Goal: Check status: Check status

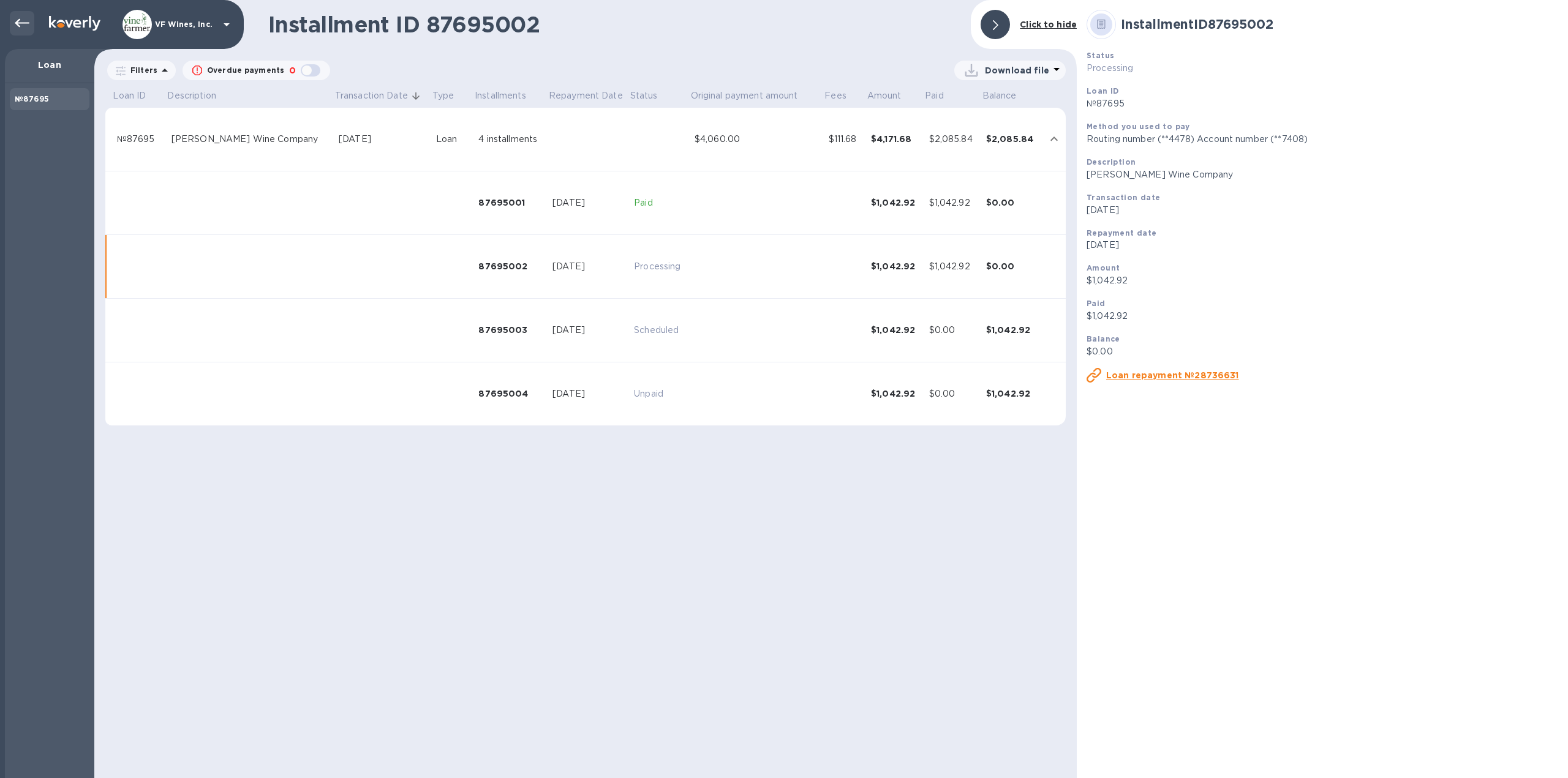
click at [25, 20] on icon at bounding box center [21, 23] width 14 height 14
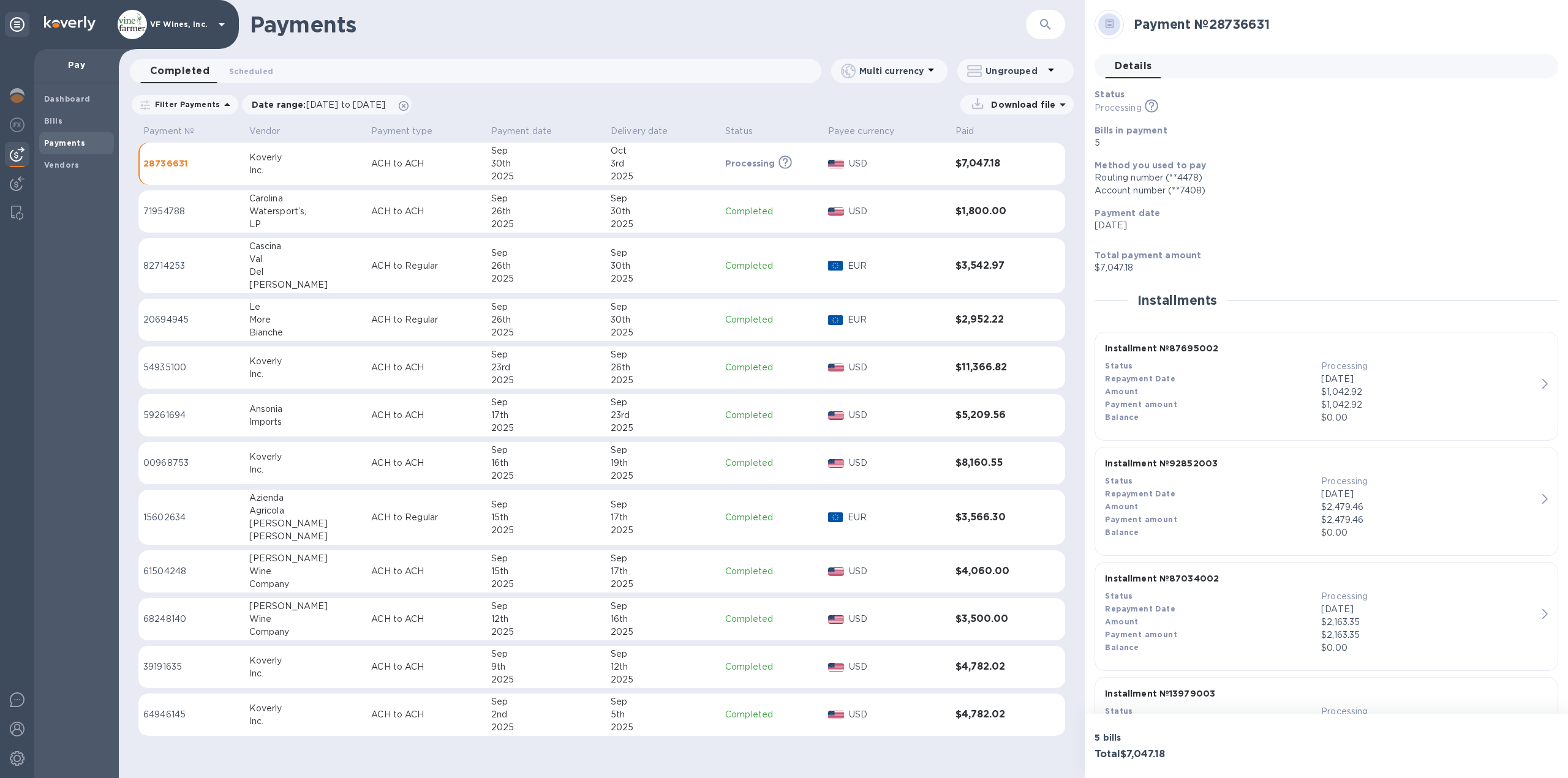
click at [1245, 497] on div "Repayment Date" at bounding box center [1213, 495] width 217 height 12
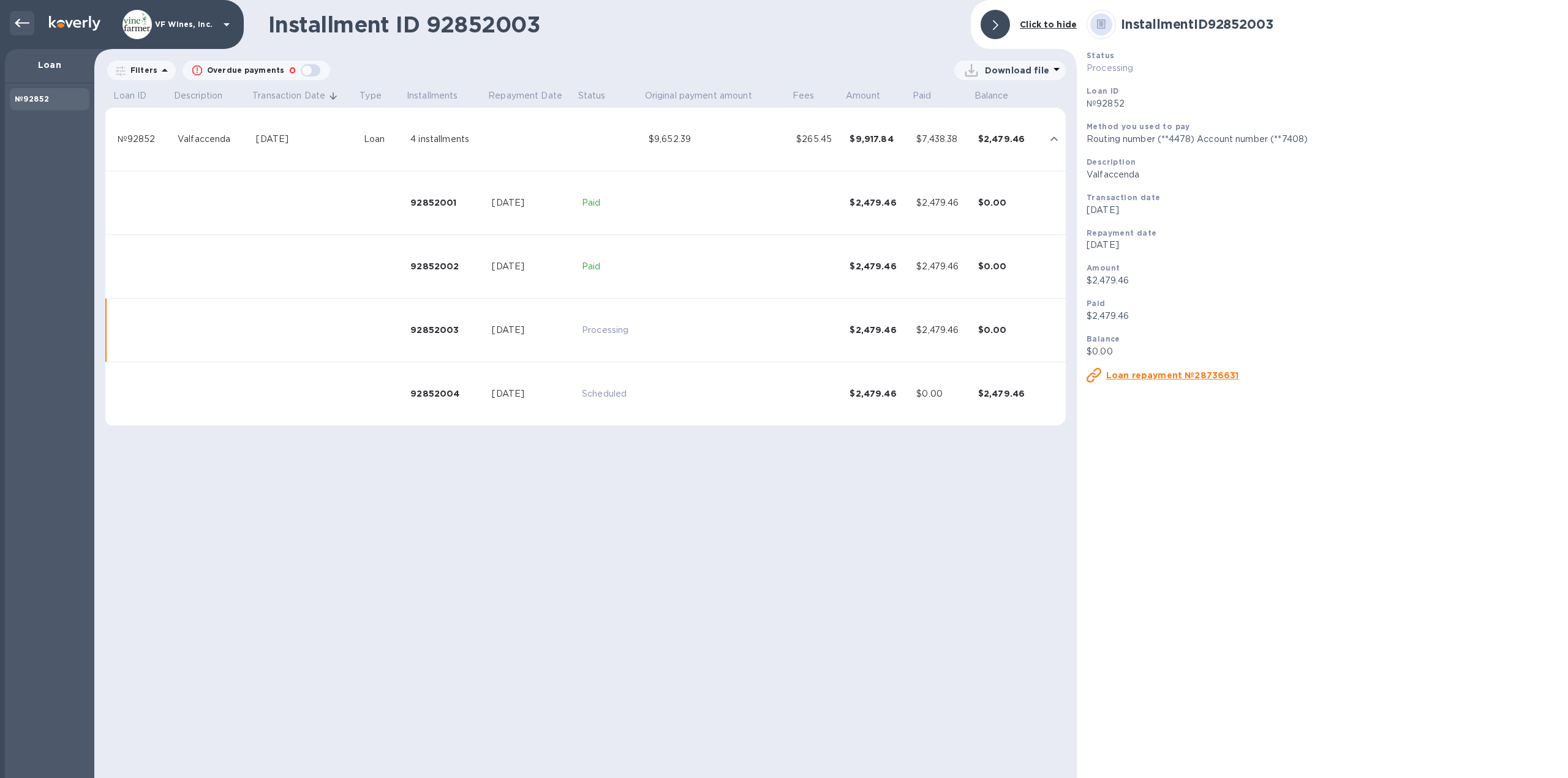
click at [28, 22] on icon at bounding box center [21, 23] width 14 height 9
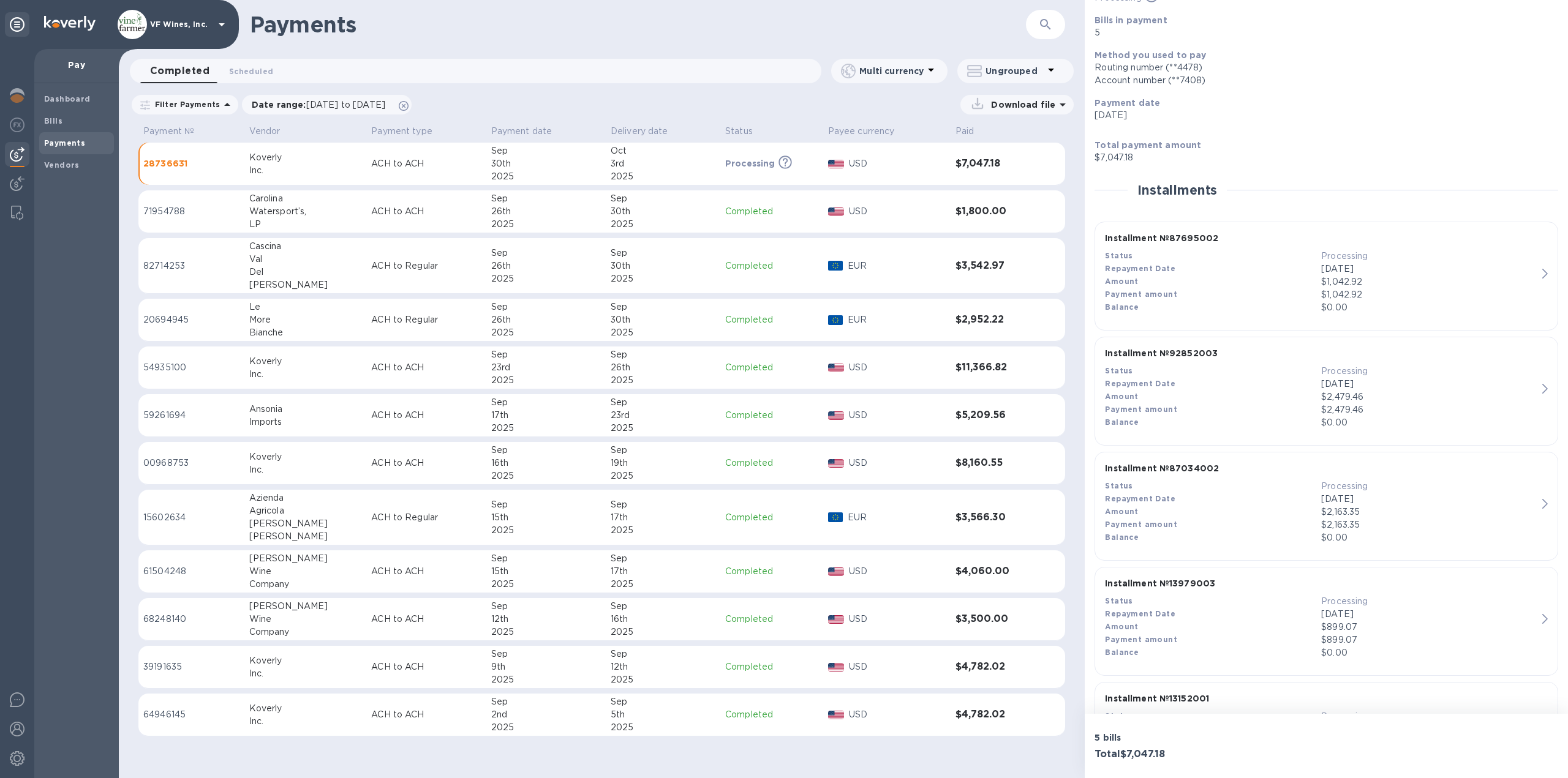
scroll to position [122, 0]
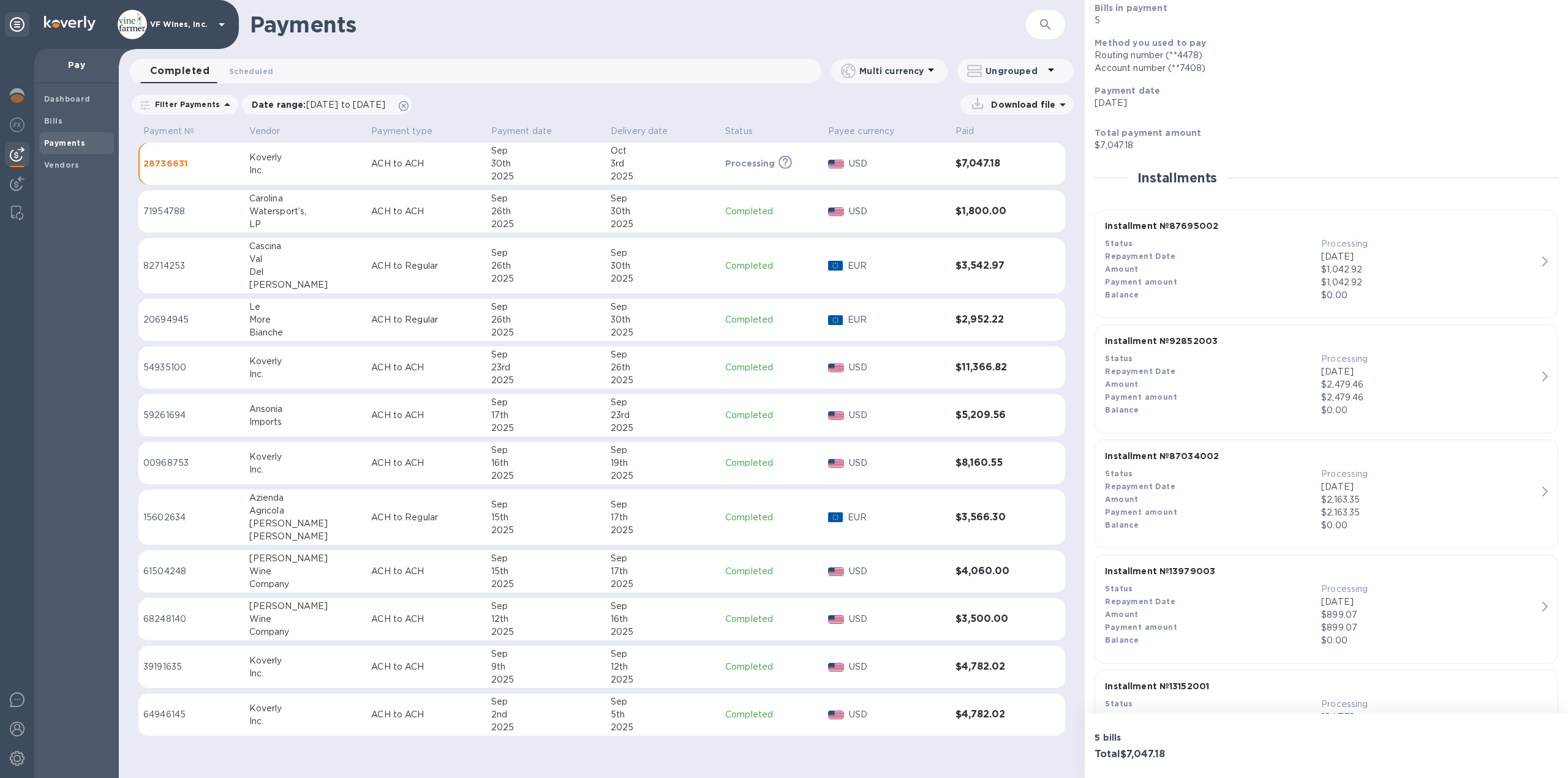
click at [1406, 510] on p "$2,163.35" at bounding box center [1429, 512] width 217 height 12
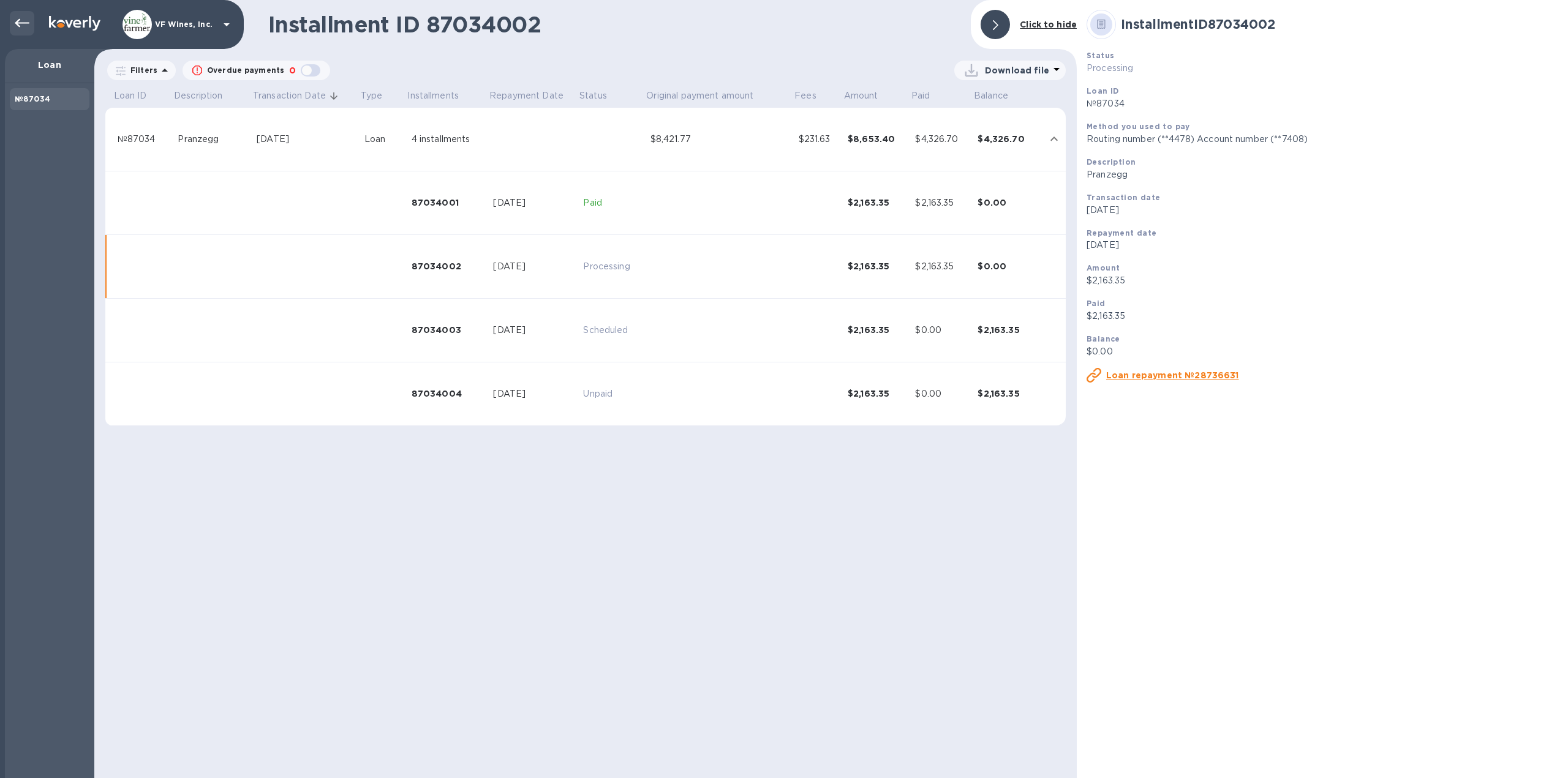
click at [19, 24] on icon at bounding box center [21, 23] width 14 height 14
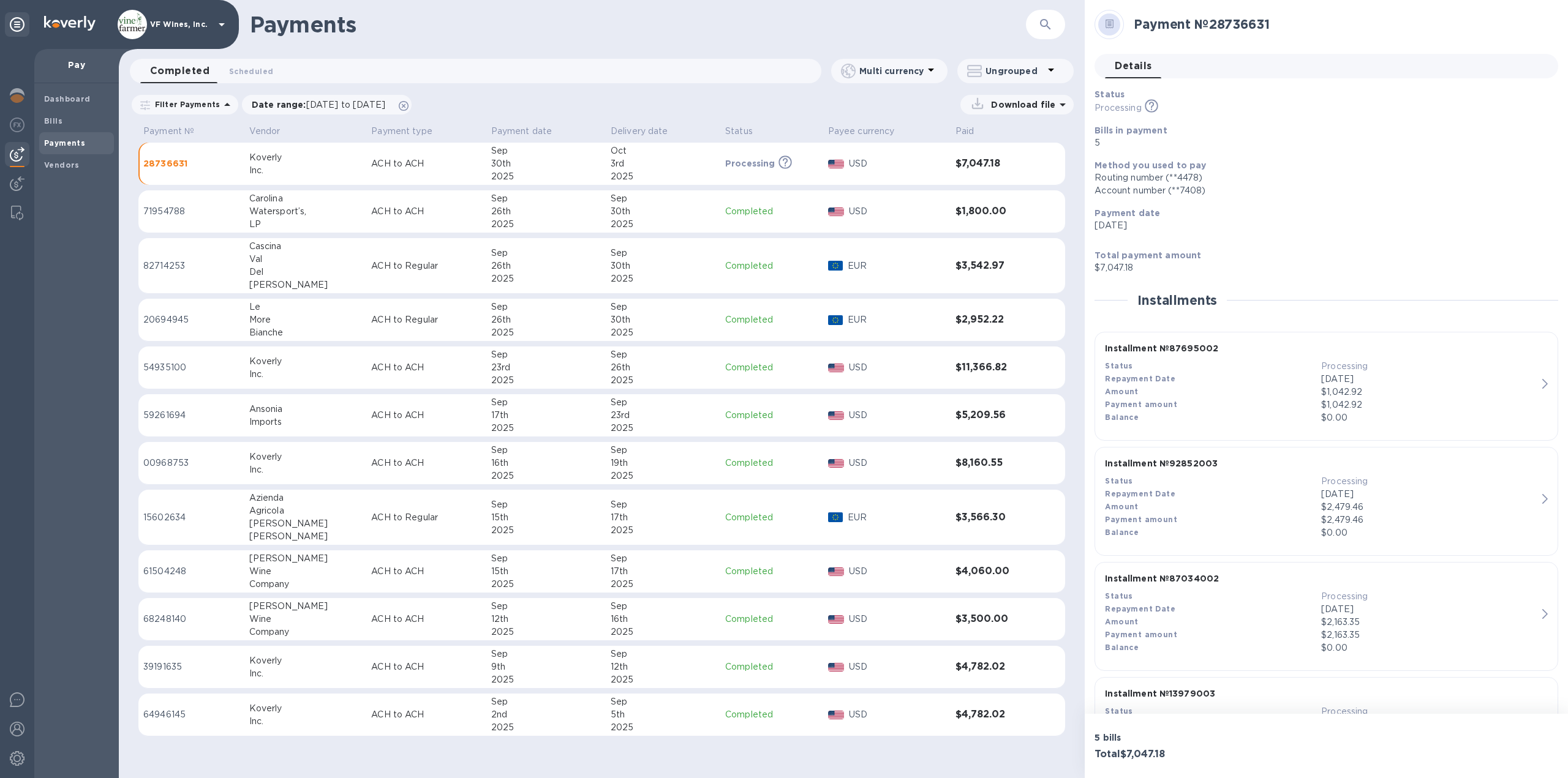
scroll to position [203, 0]
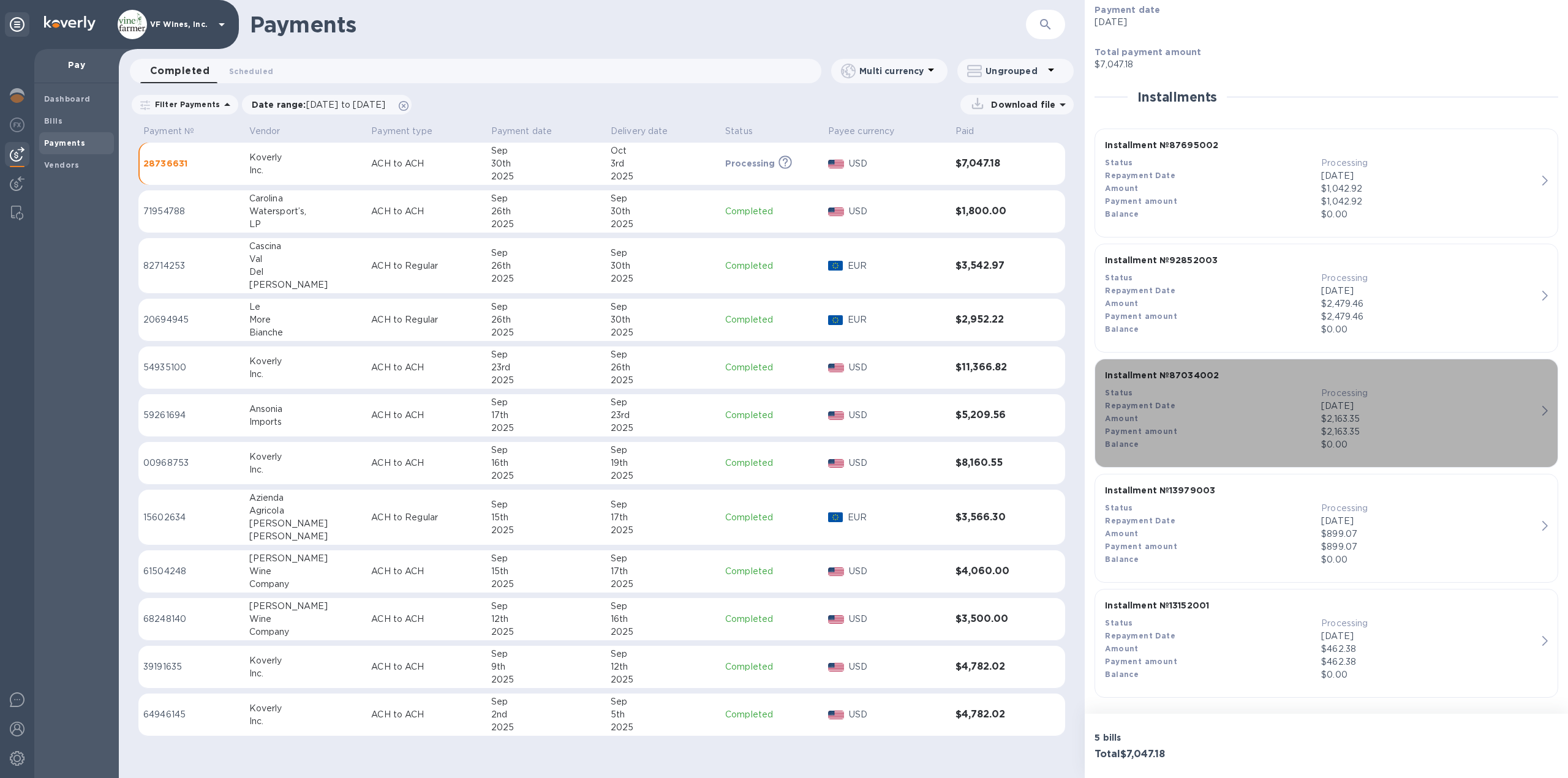
click at [1372, 454] on div "Installment № 87034002 Status Processing Repayment Date [DATE] Amount $2,163.35…" at bounding box center [1321, 410] width 442 height 92
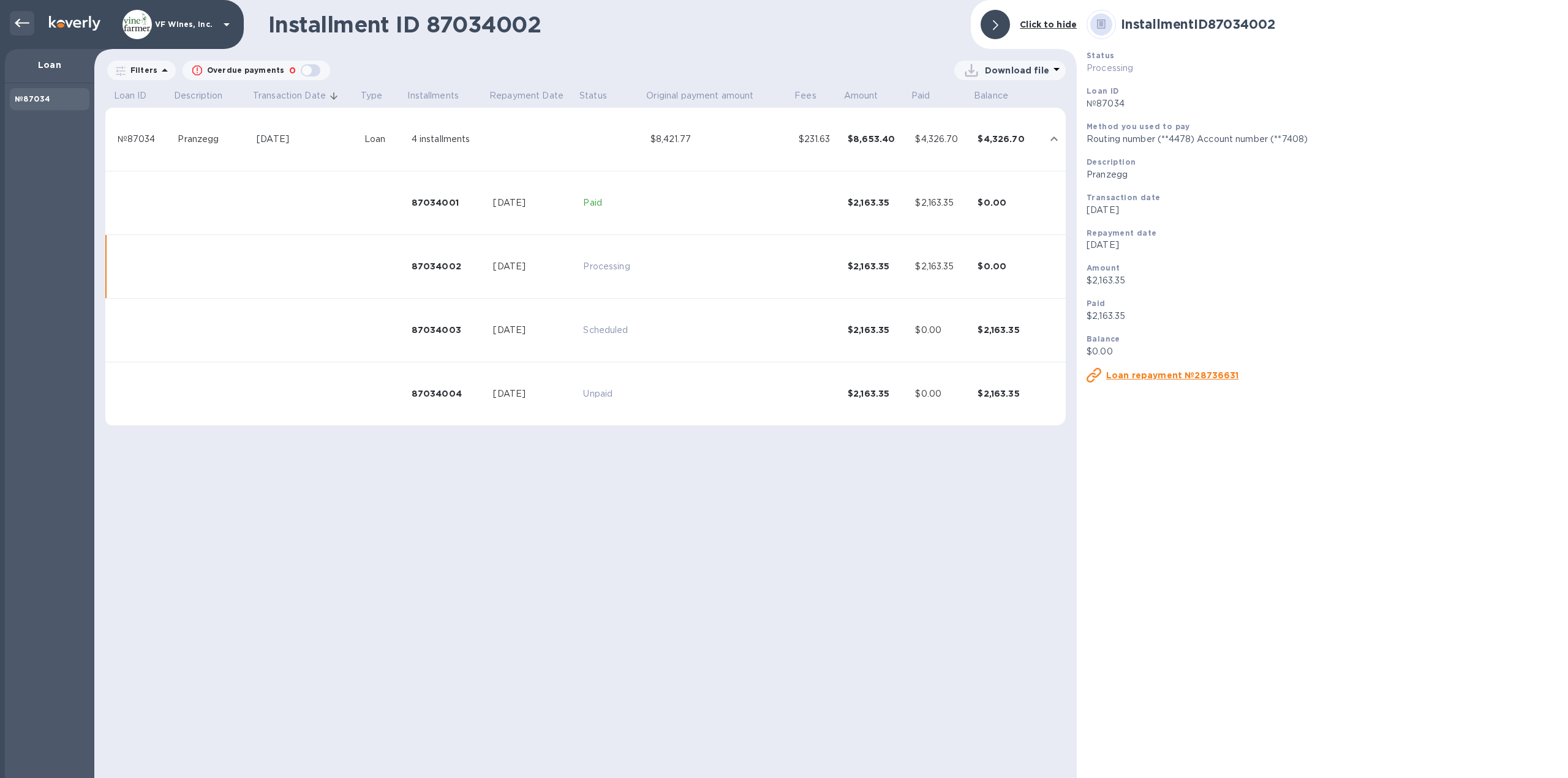
click at [21, 25] on icon at bounding box center [21, 23] width 14 height 14
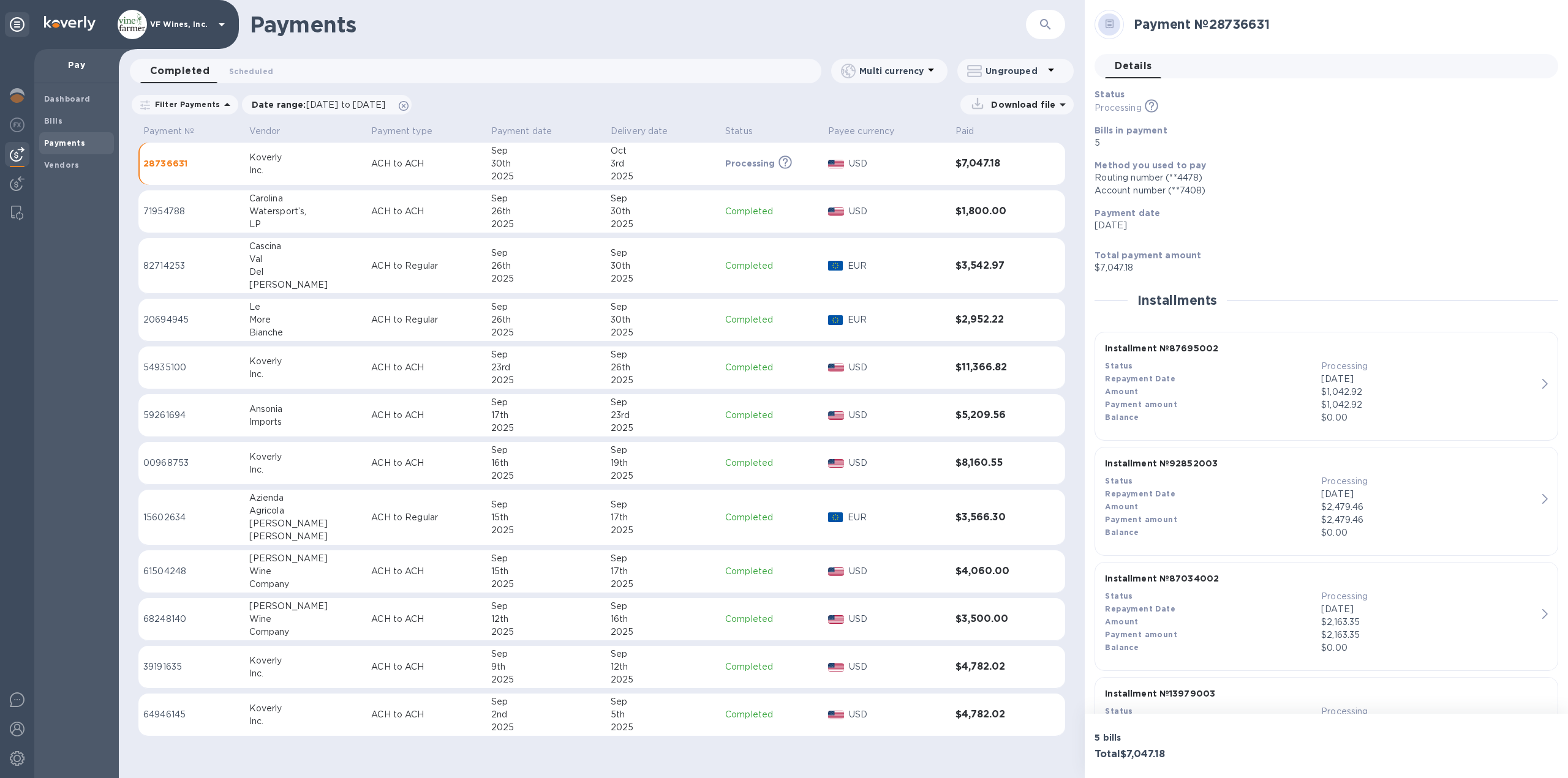
scroll to position [203, 0]
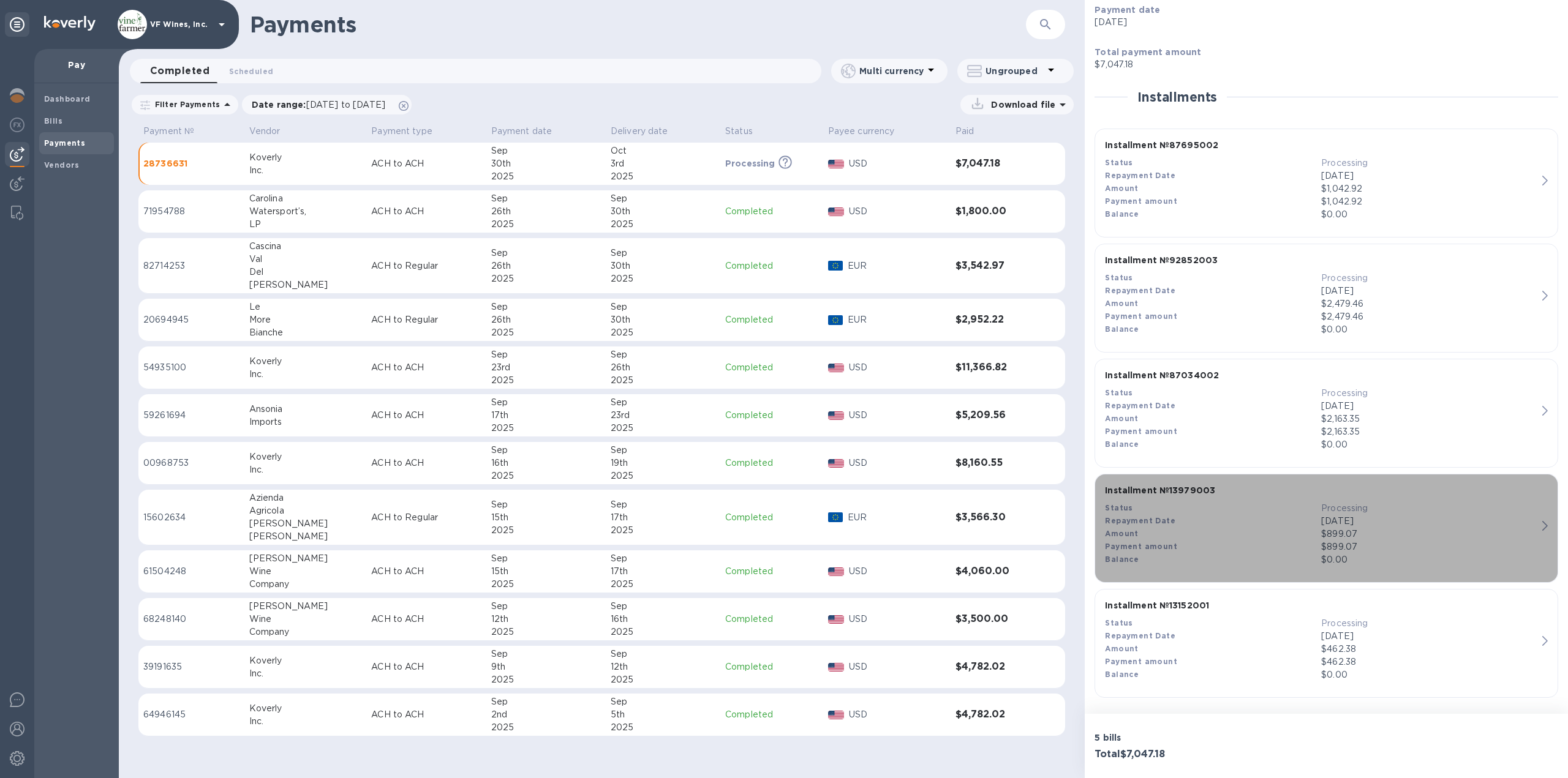
click at [1369, 542] on p "$899.07" at bounding box center [1429, 547] width 217 height 12
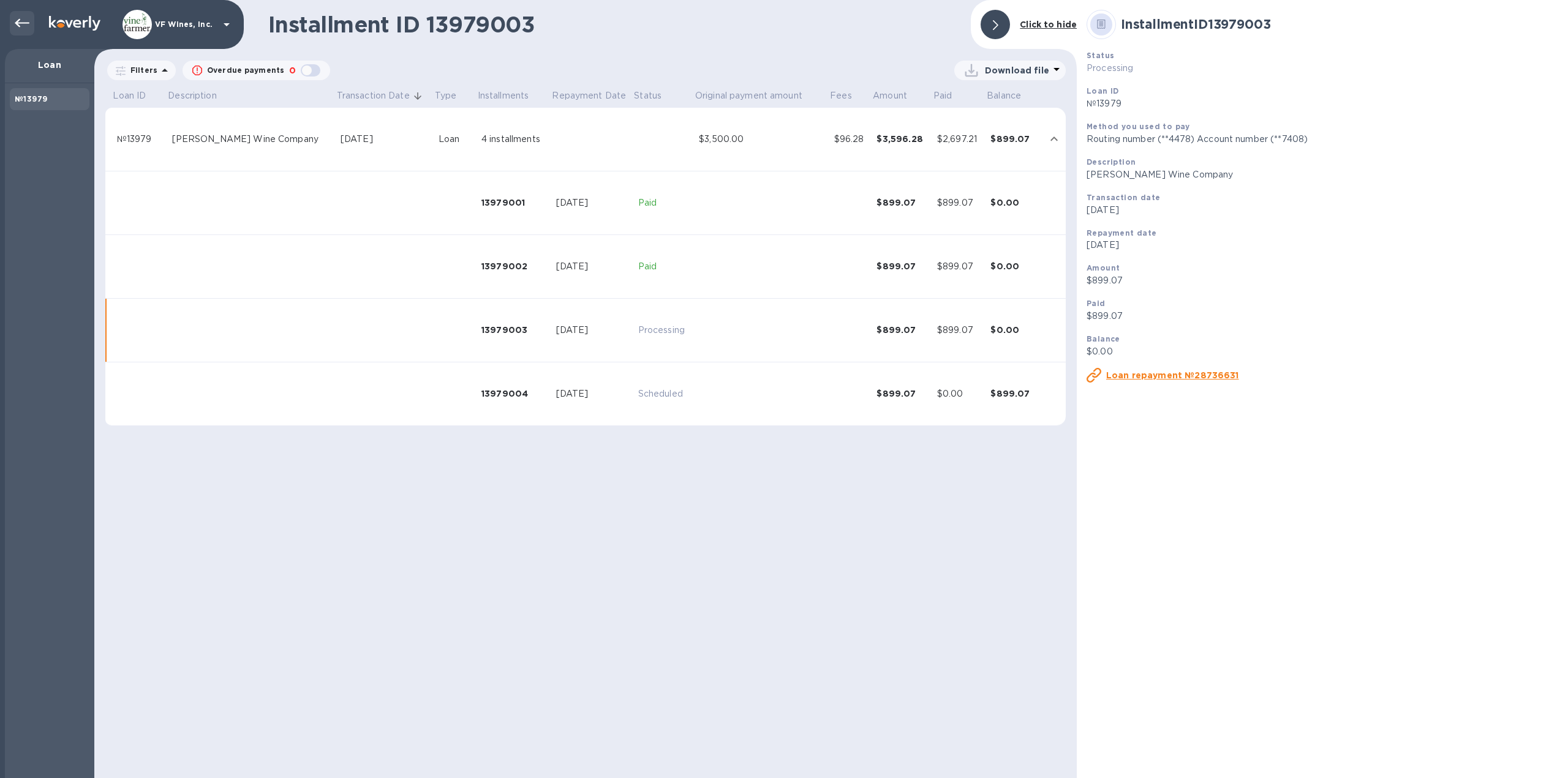
click at [25, 24] on icon at bounding box center [21, 23] width 14 height 14
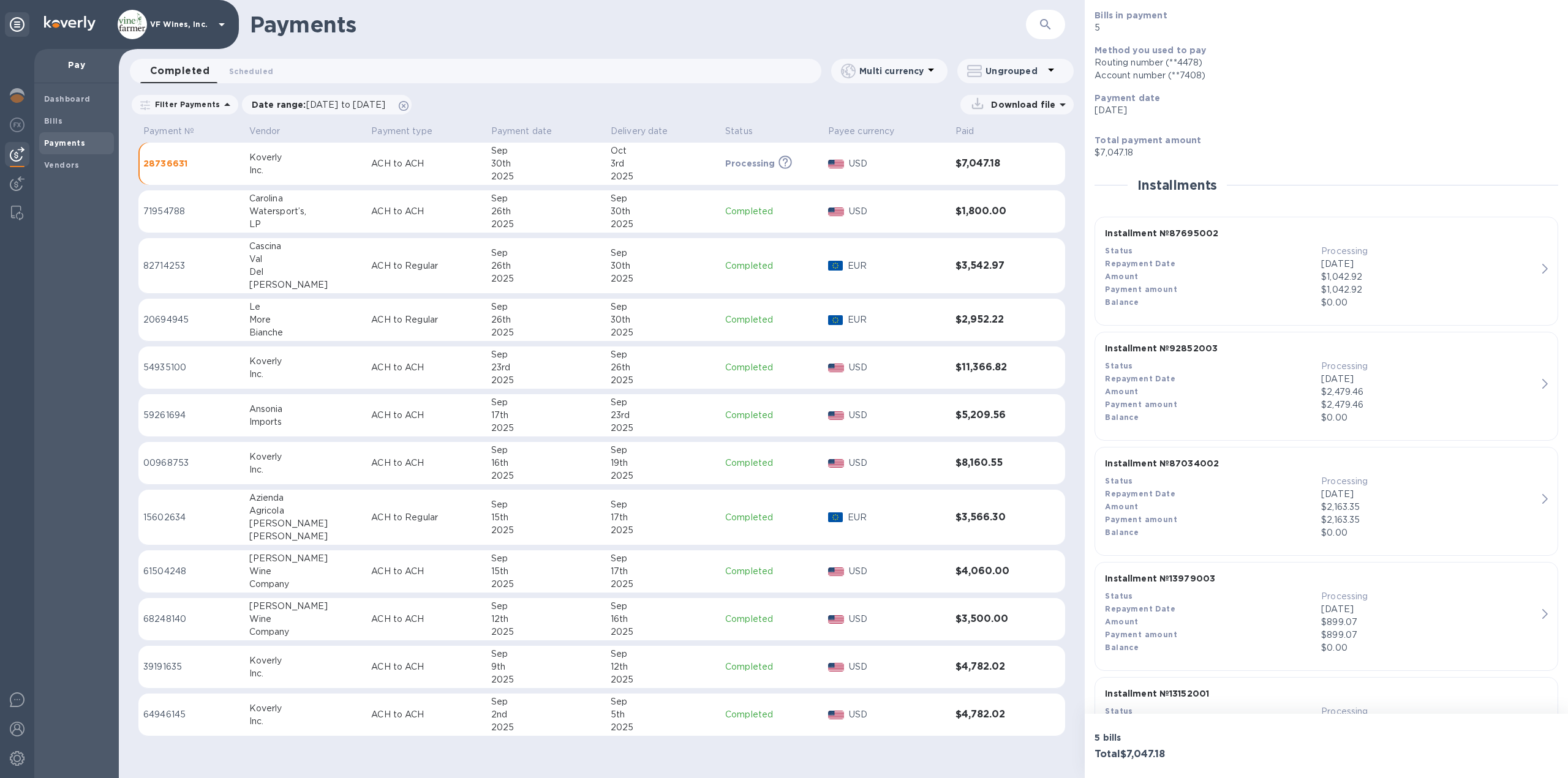
scroll to position [203, 0]
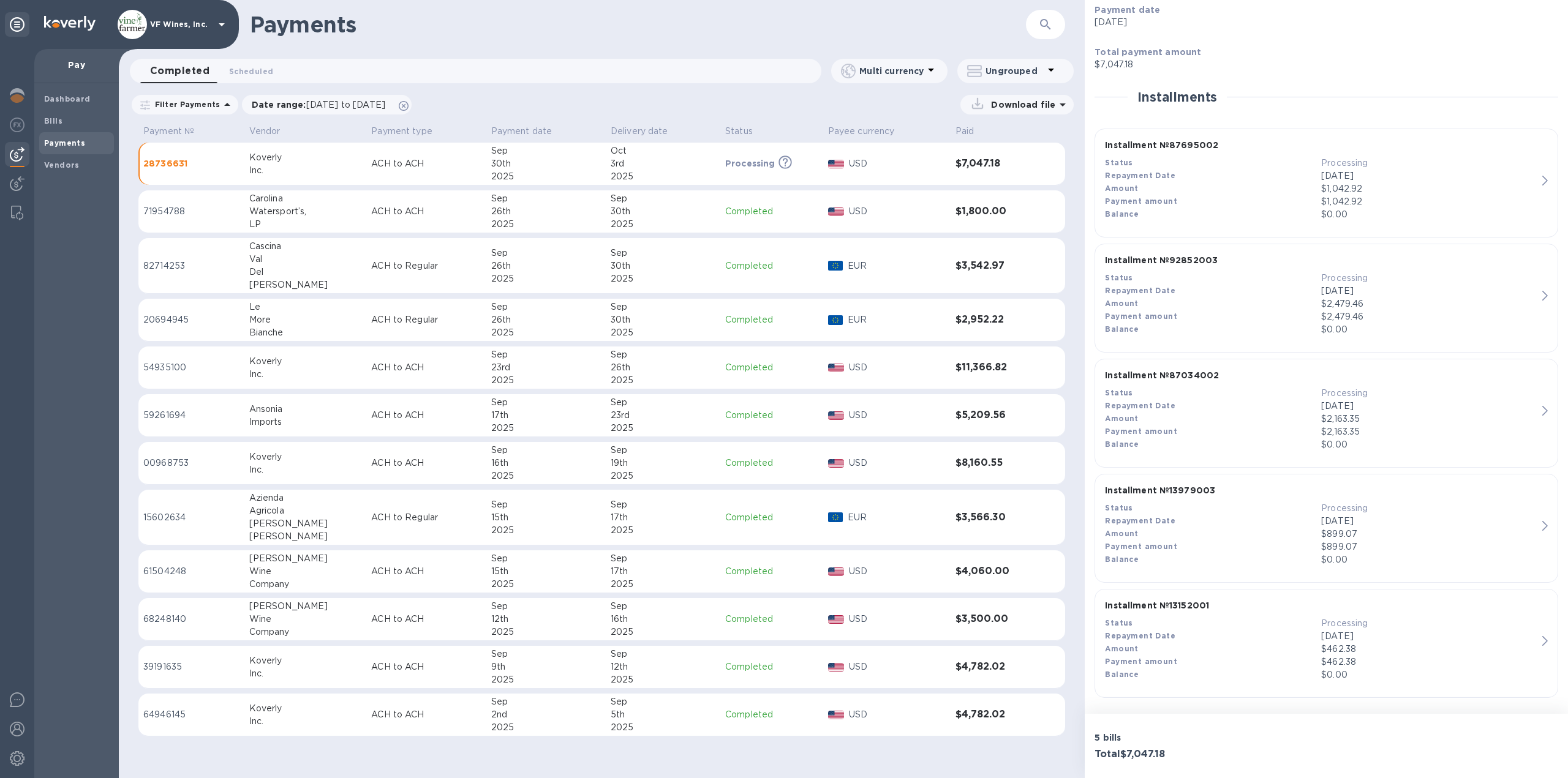
click at [1359, 648] on div "$462.38" at bounding box center [1429, 650] width 217 height 12
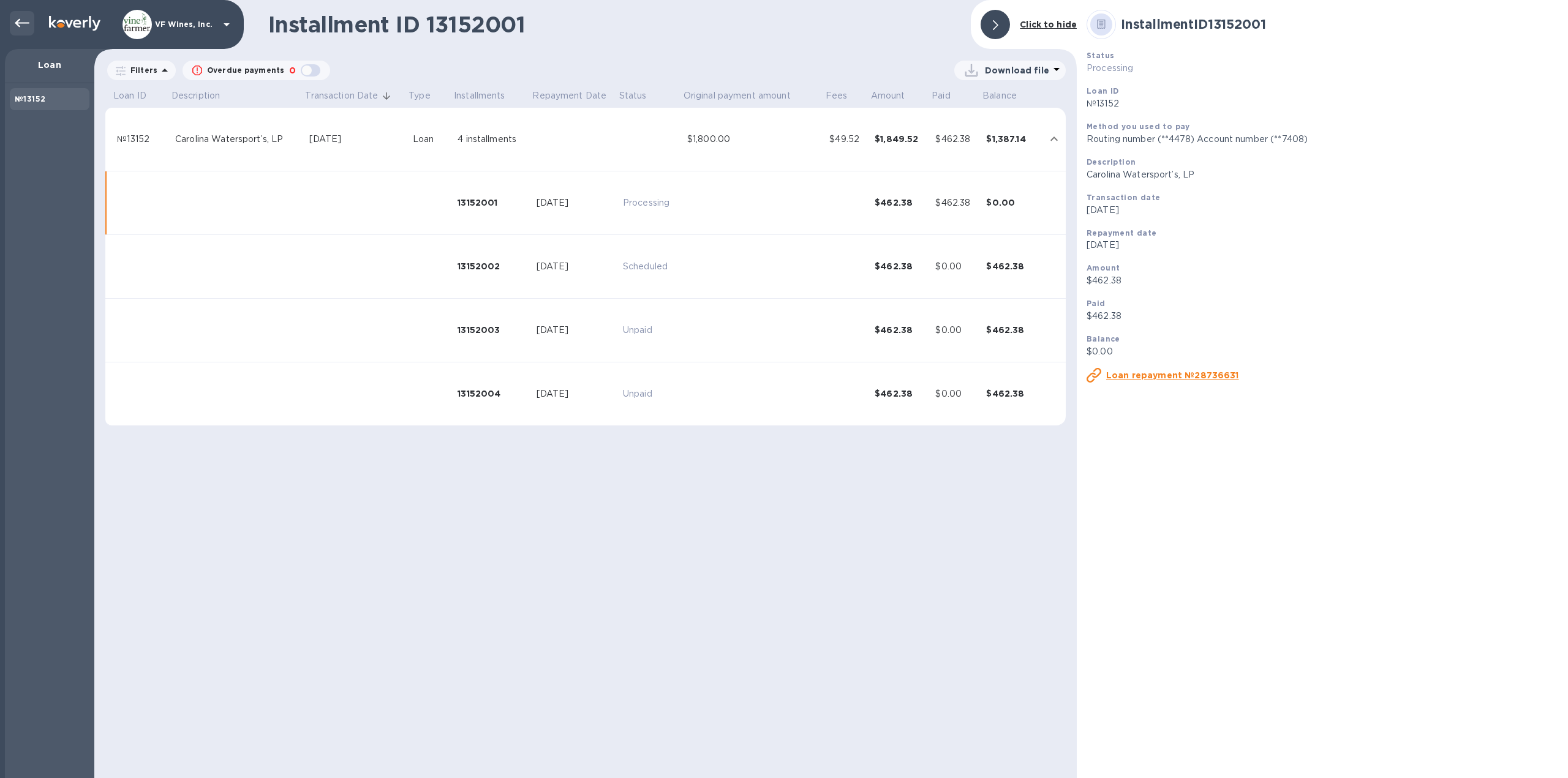
click at [21, 27] on icon at bounding box center [21, 23] width 14 height 14
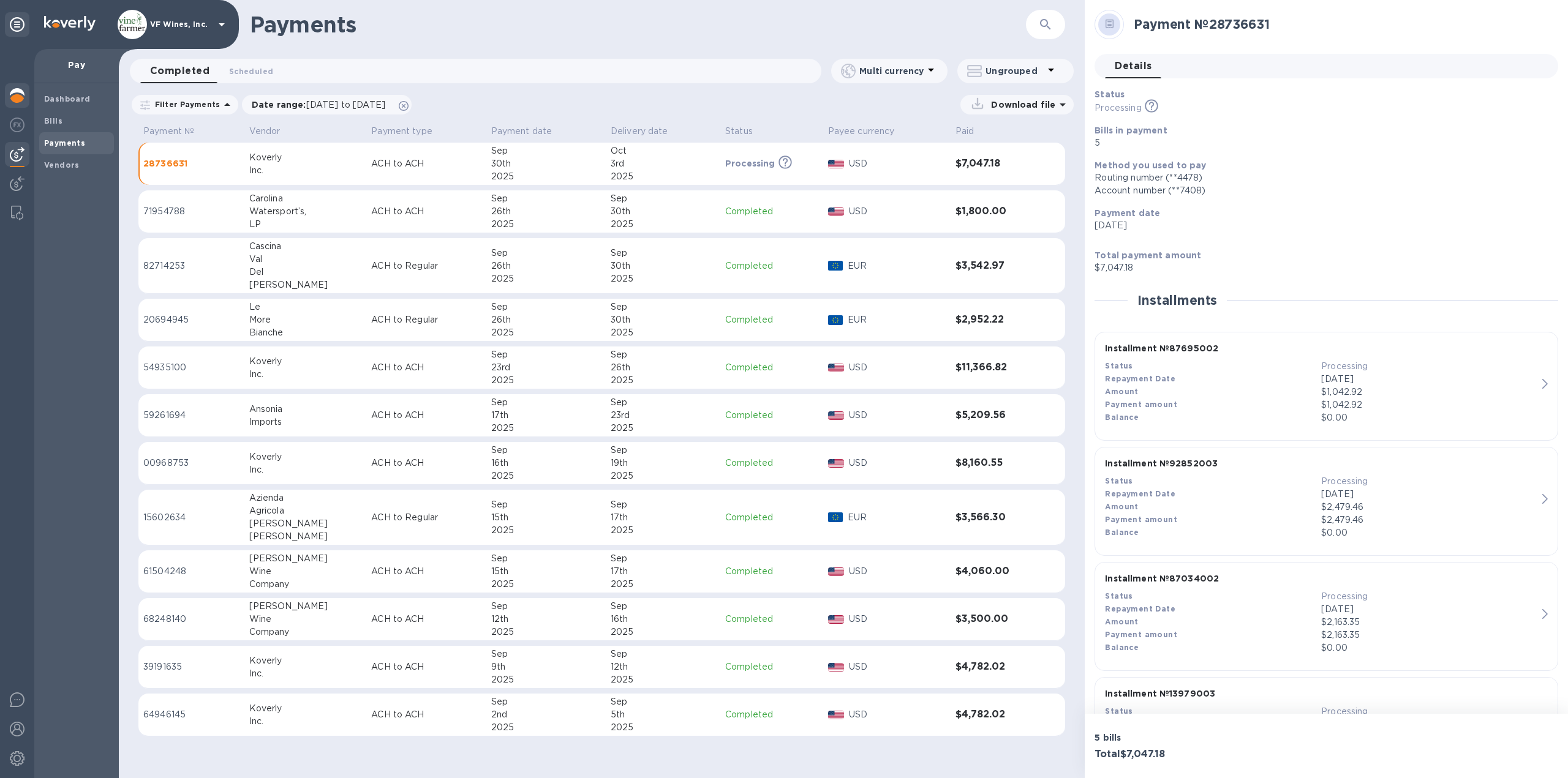
click at [19, 90] on img at bounding box center [17, 95] width 14 height 14
